Goal: Information Seeking & Learning: Learn about a topic

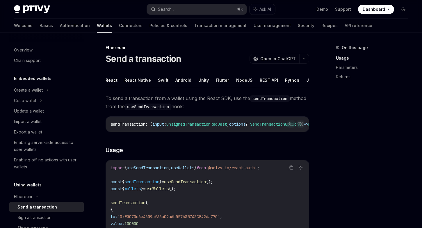
scroll to position [22, 0]
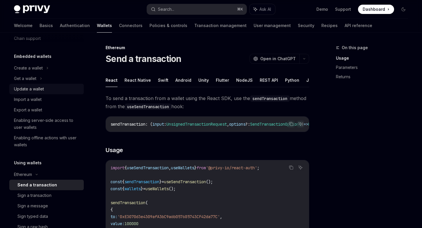
click at [37, 91] on div "Update a wallet" at bounding box center [29, 88] width 30 height 7
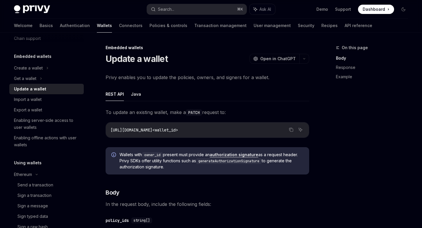
click at [147, 78] on span "Privy enables you to update the policies, owners, and signers for a wallet." at bounding box center [206, 77] width 203 height 8
click at [169, 78] on span "Privy enables you to update the policies, owners, and signers for a wallet." at bounding box center [206, 77] width 203 height 8
click at [187, 78] on span "Privy enables you to update the policies, owners, and signers for a wallet." at bounding box center [206, 77] width 203 height 8
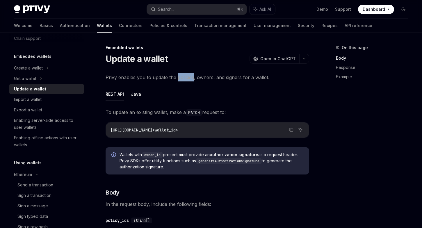
click at [207, 76] on span "Privy enables you to update the policies, owners, and signers for a wallet." at bounding box center [206, 77] width 203 height 8
click at [228, 76] on span "Privy enables you to update the policies, owners, and signers for a wallet." at bounding box center [206, 77] width 203 height 8
click at [250, 76] on span "Privy enables you to update the policies, owners, and signers for a wallet." at bounding box center [206, 77] width 203 height 8
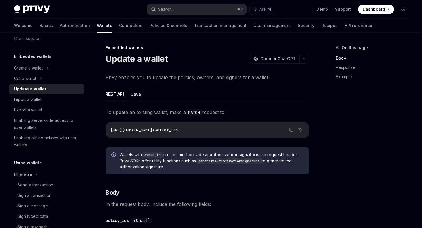
click at [136, 96] on button "Java" at bounding box center [136, 94] width 10 height 14
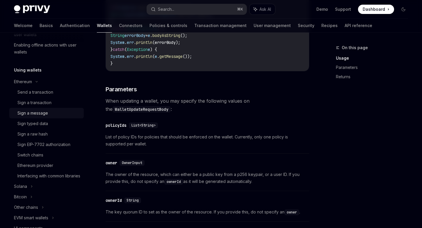
scroll to position [118, 0]
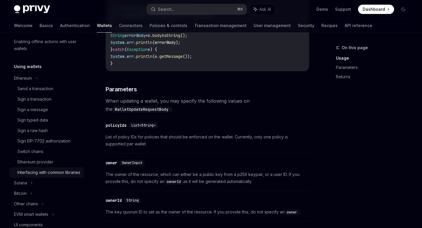
click at [48, 174] on div "Interfacing with common libraries" at bounding box center [48, 172] width 63 height 7
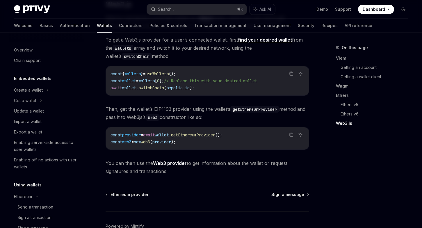
scroll to position [754, 0]
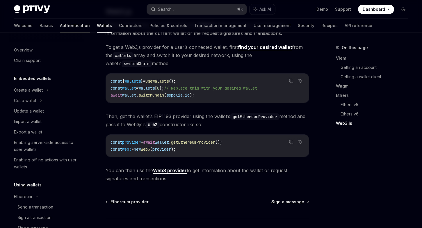
click at [60, 27] on link "Authentication" at bounding box center [75, 26] width 30 height 14
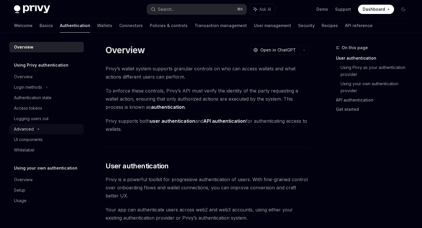
scroll to position [11, 0]
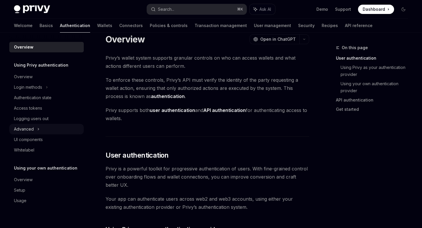
click at [33, 130] on div "Advanced" at bounding box center [24, 129] width 20 height 7
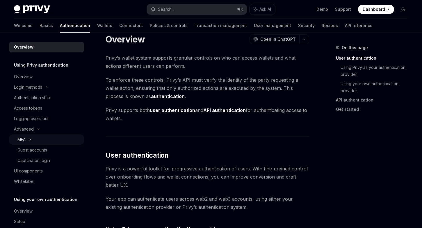
click at [43, 139] on div "MFA" at bounding box center [46, 139] width 74 height 10
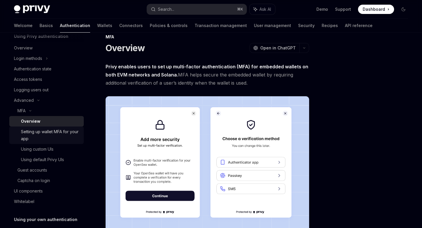
scroll to position [32, 0]
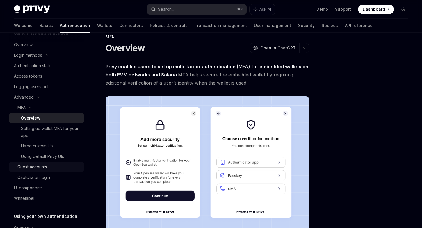
click at [45, 167] on div "Guest accounts" at bounding box center [32, 166] width 30 height 7
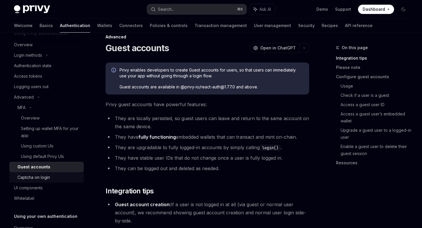
click at [46, 176] on div "Captcha on login" at bounding box center [33, 177] width 33 height 7
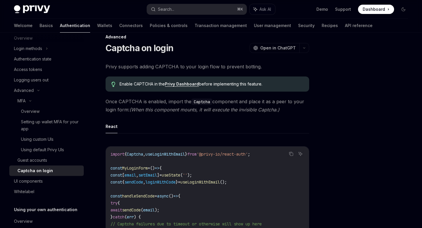
scroll to position [39, 0]
click at [56, 162] on div "Guest accounts" at bounding box center [48, 159] width 63 height 7
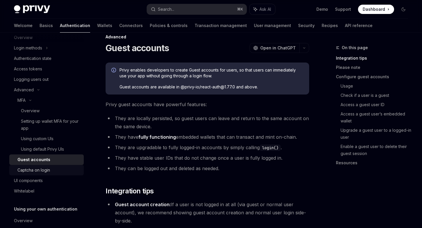
click at [50, 169] on div "Captcha on login" at bounding box center [48, 170] width 63 height 7
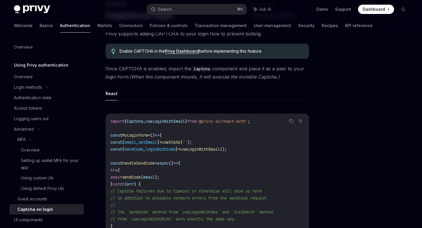
scroll to position [42, 0]
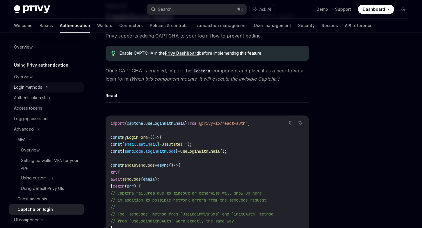
click at [43, 87] on div "Login methods" at bounding box center [46, 87] width 74 height 10
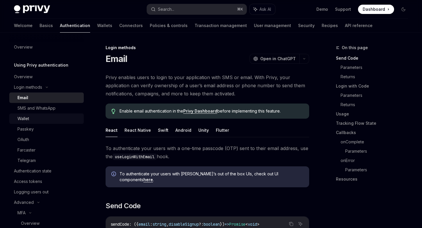
click at [36, 119] on div "Wallet" at bounding box center [48, 118] width 63 height 7
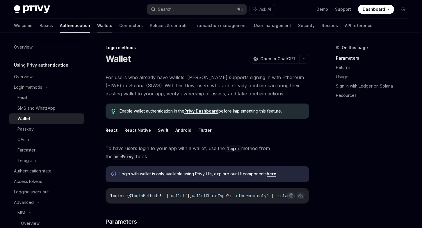
click at [97, 25] on link "Wallets" at bounding box center [104, 26] width 15 height 14
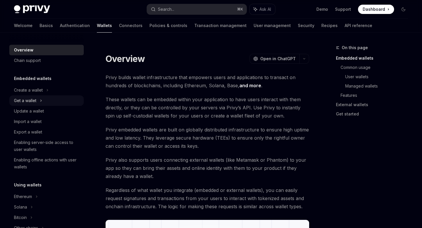
click at [42, 98] on icon at bounding box center [41, 100] width 2 height 7
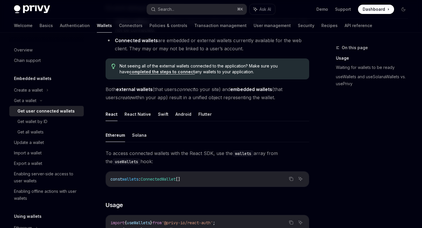
scroll to position [111, 0]
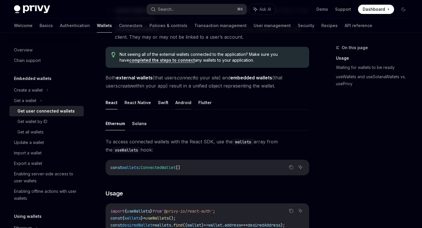
click at [181, 103] on button "Android" at bounding box center [183, 103] width 16 height 14
type textarea "*"
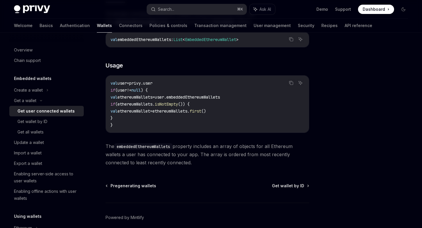
scroll to position [264, 0]
